Goal: Information Seeking & Learning: Learn about a topic

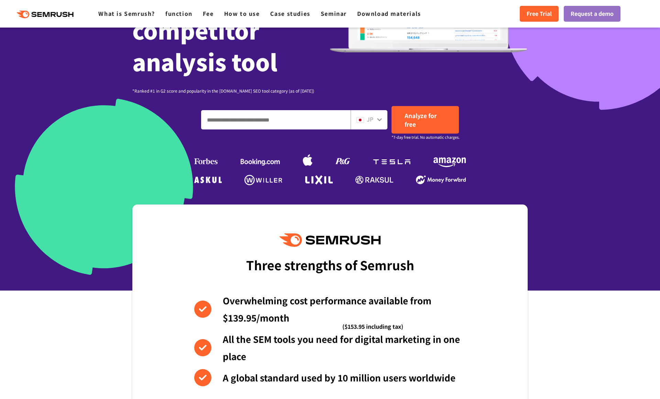
scroll to position [151, 0]
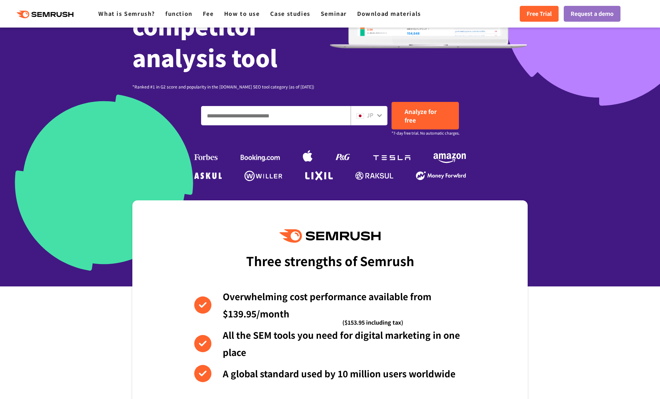
click at [301, 116] on input "Enter a domain, keyword or URL" at bounding box center [276, 115] width 149 height 19
paste input "**********"
type input "**********"
click at [383, 118] on div "JP" at bounding box center [369, 115] width 37 height 19
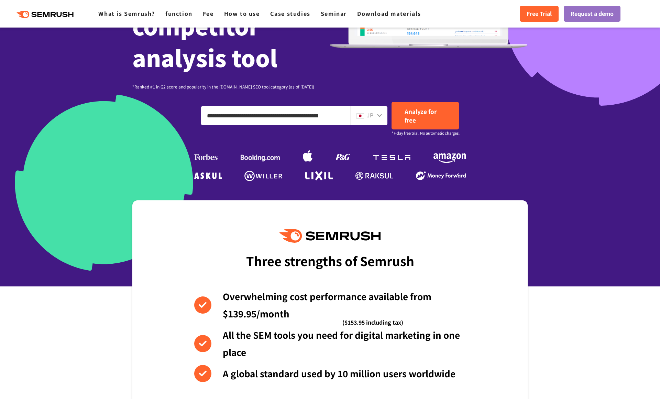
scroll to position [0, 0]
click at [382, 116] on icon at bounding box center [380, 115] width 6 height 6
click at [381, 116] on icon at bounding box center [380, 115] width 6 height 6
click at [359, 116] on img at bounding box center [361, 116] width 8 height 6
click at [360, 116] on img at bounding box center [361, 116] width 8 height 6
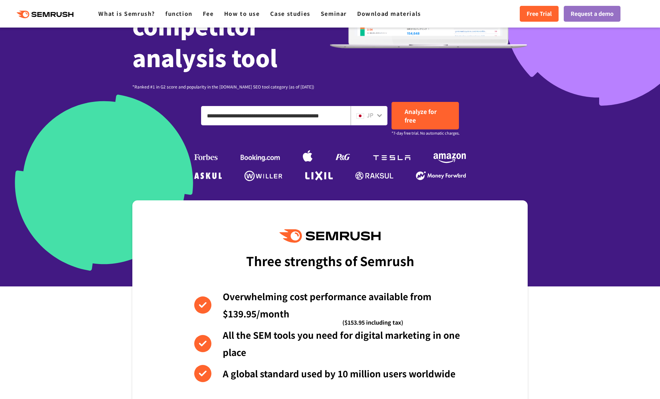
click at [363, 117] on img at bounding box center [361, 116] width 8 height 6
click at [405, 116] on font "Analyze for free" at bounding box center [421, 115] width 32 height 17
